Goal: Task Accomplishment & Management: Use online tool/utility

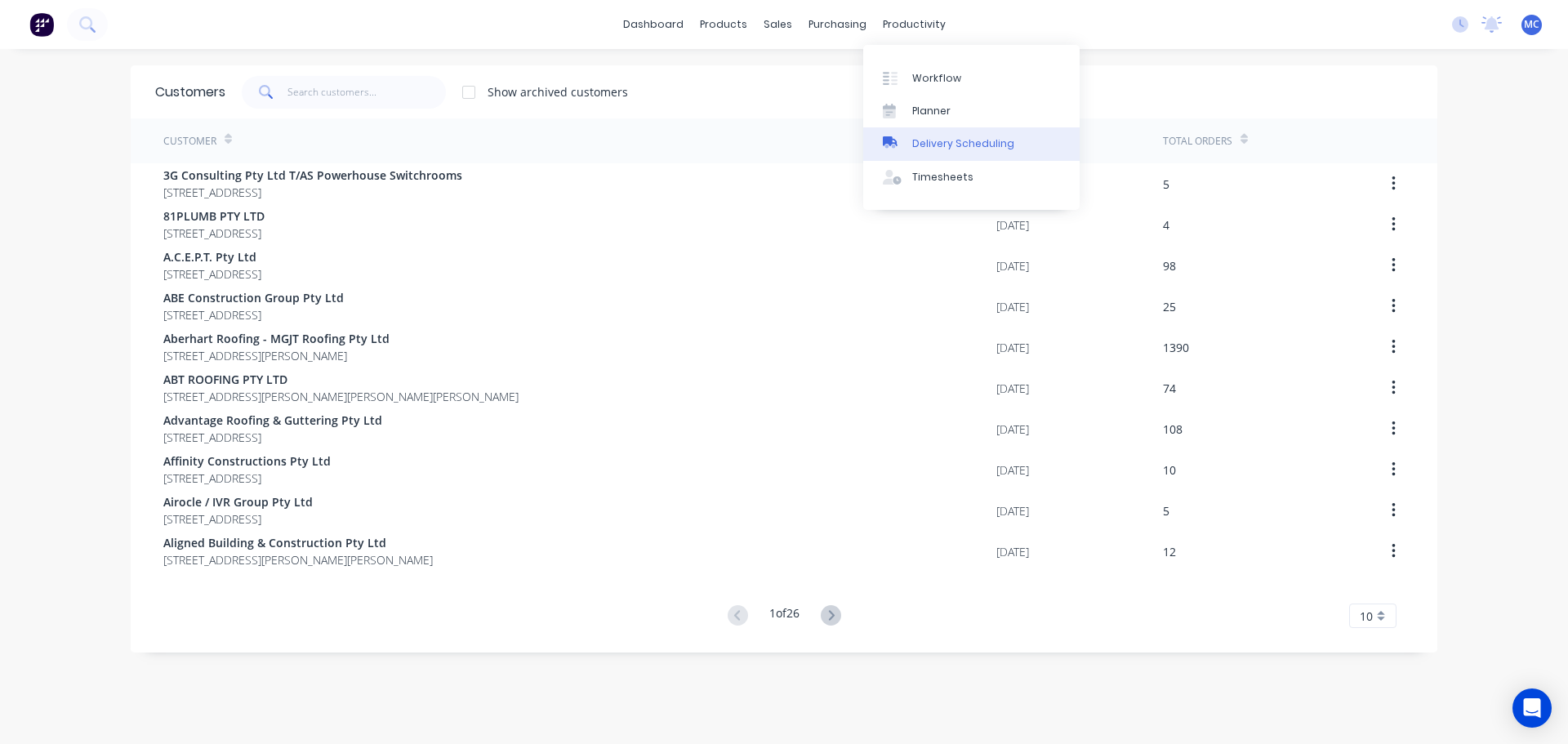
click at [959, 141] on div "Delivery Scheduling" at bounding box center [963, 144] width 102 height 15
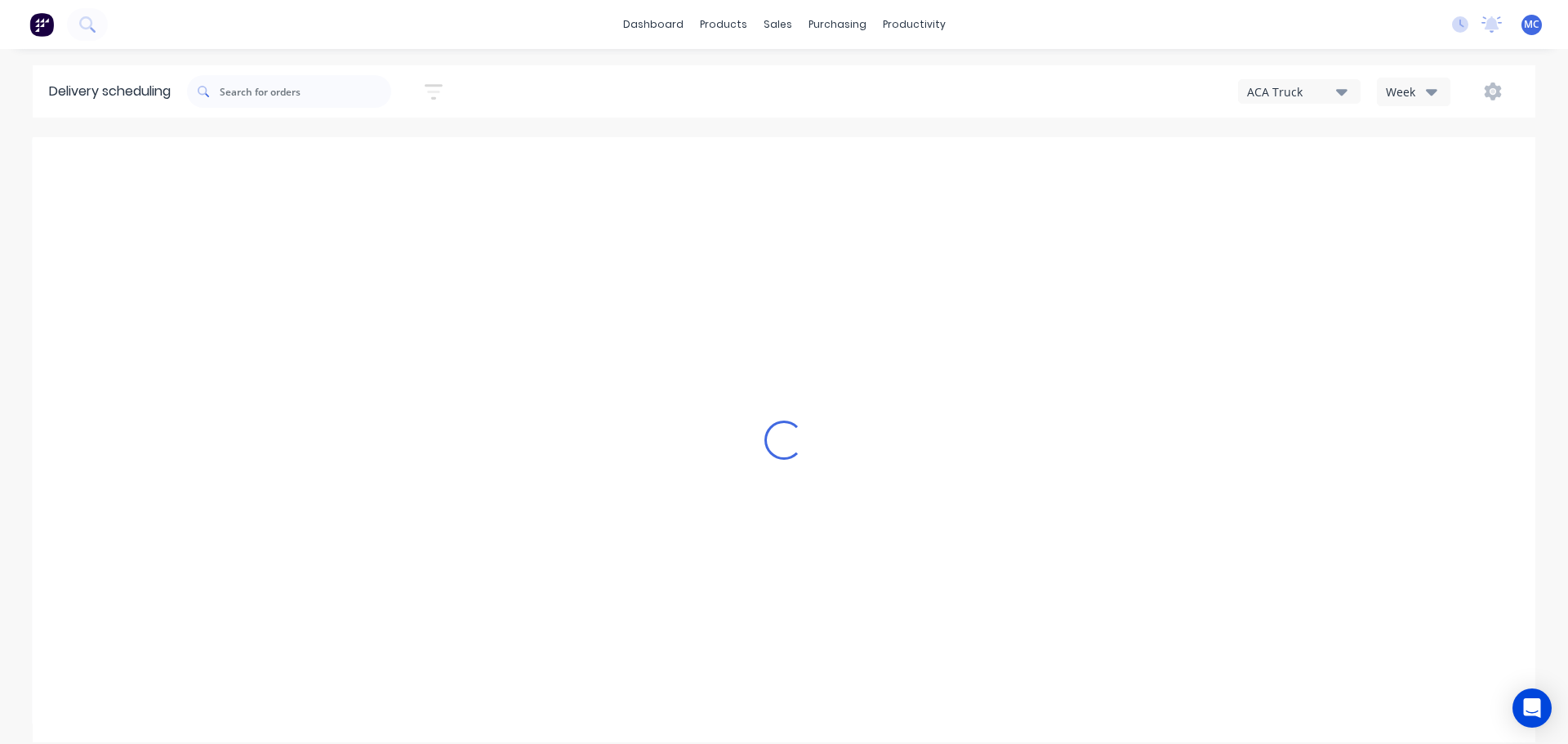
click at [440, 91] on icon "button" at bounding box center [434, 91] width 13 height 3
click at [360, 155] on input at bounding box center [358, 154] width 152 height 25
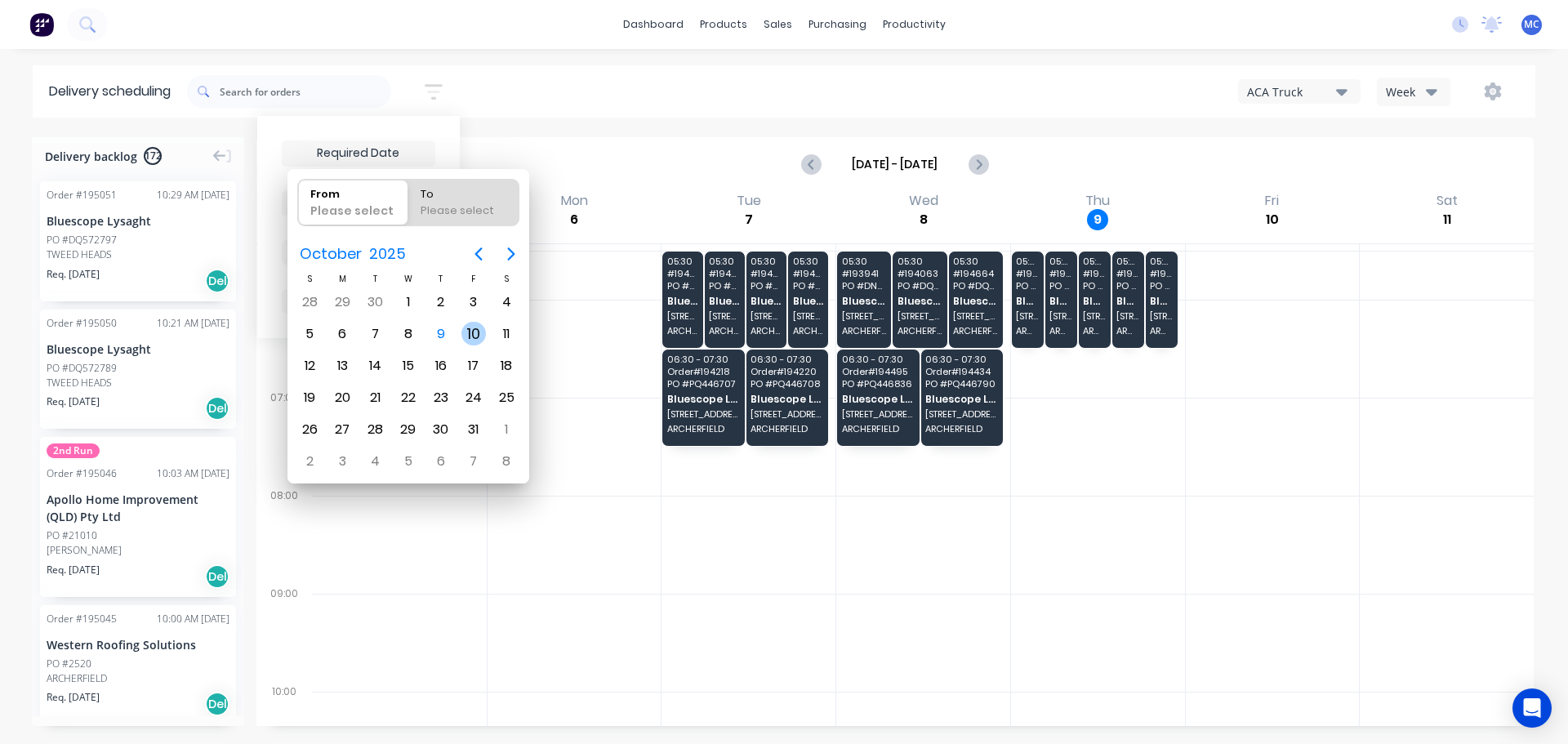
click at [474, 330] on div "10" at bounding box center [474, 335] width 25 height 25
type input "[DATE]"
radio input "false"
radio input "true"
click at [474, 330] on div "10" at bounding box center [474, 335] width 25 height 25
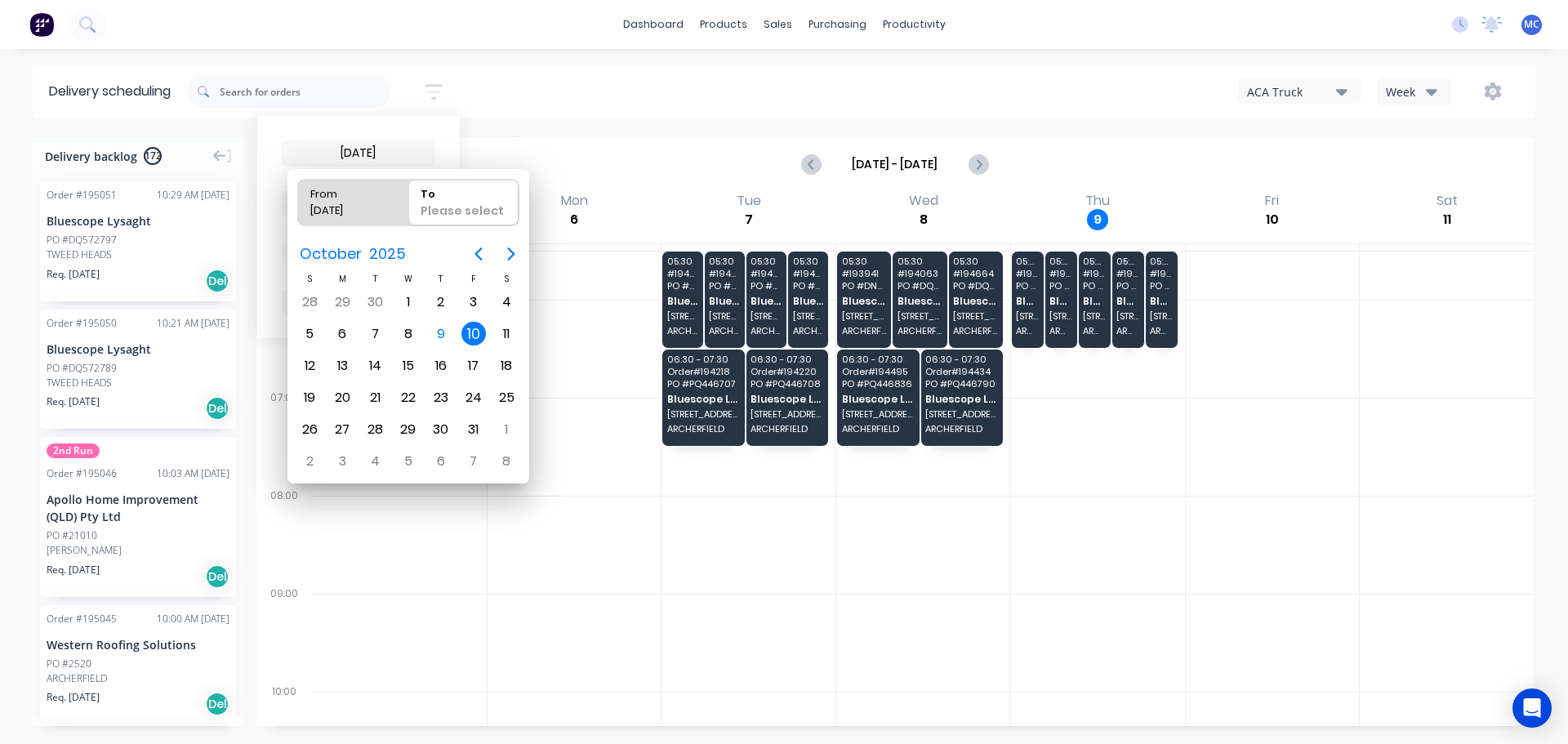
type input "[DATE] - [DATE]"
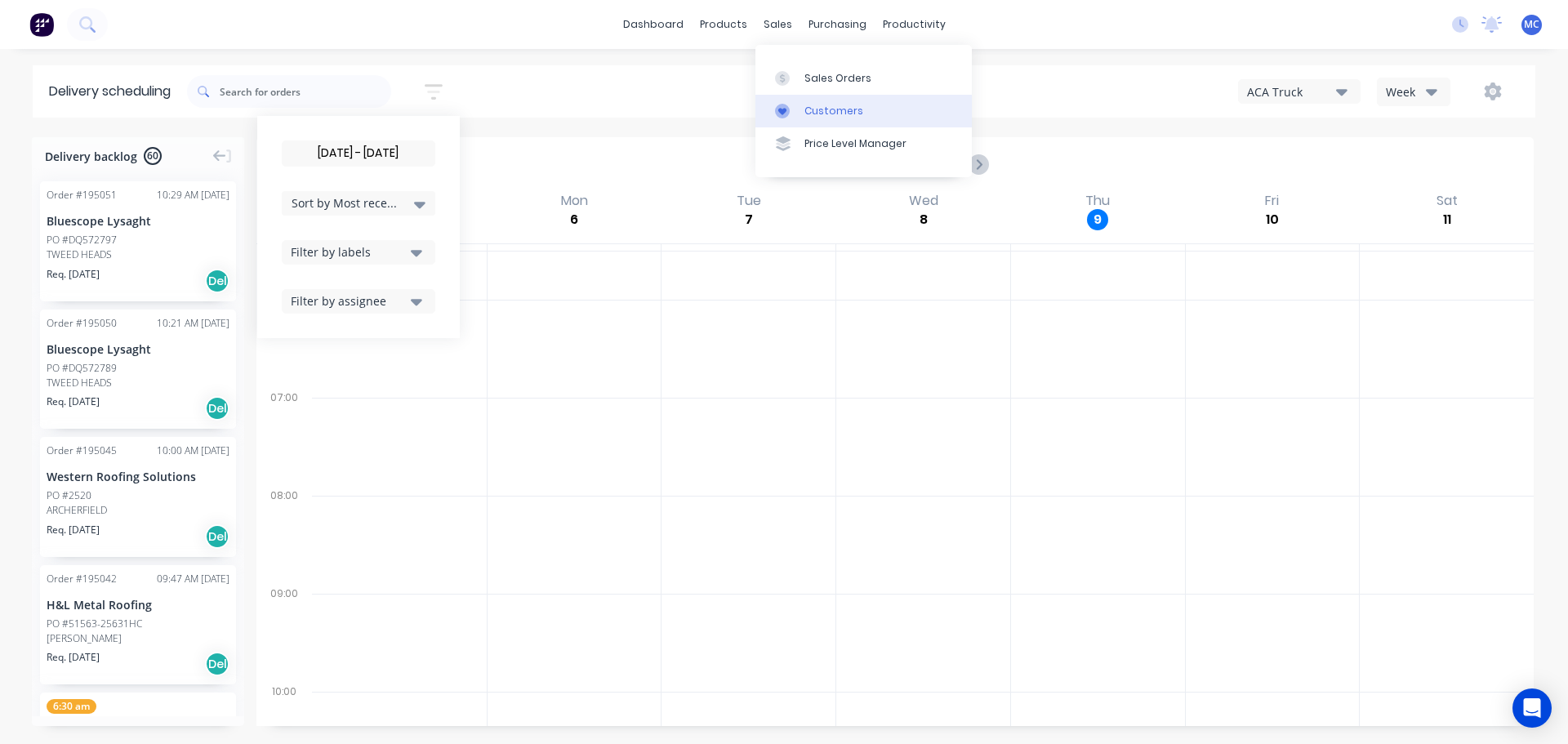
click at [820, 109] on div "Customers" at bounding box center [834, 112] width 59 height 15
